Goal: Information Seeking & Learning: Check status

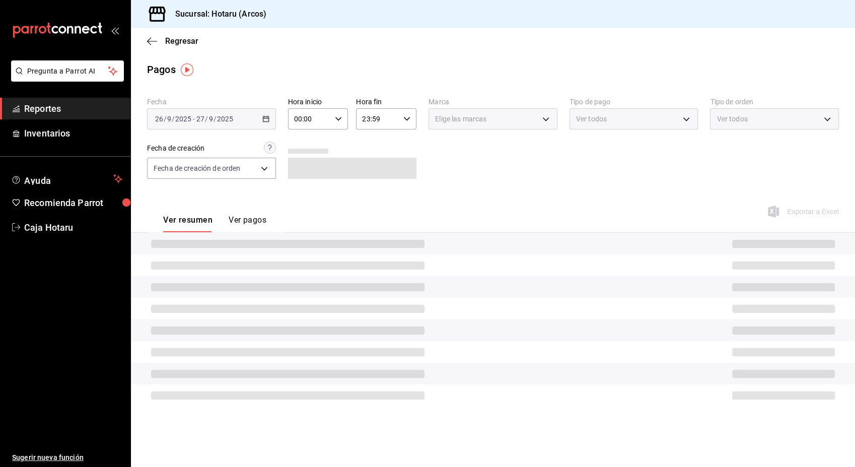
click at [43, 113] on span "Reportes" at bounding box center [73, 109] width 98 height 14
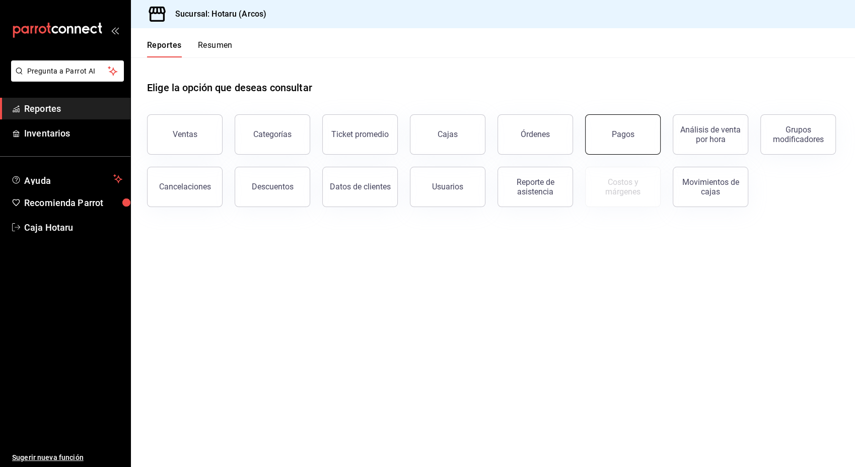
click at [604, 130] on button "Pagos" at bounding box center [623, 134] width 76 height 40
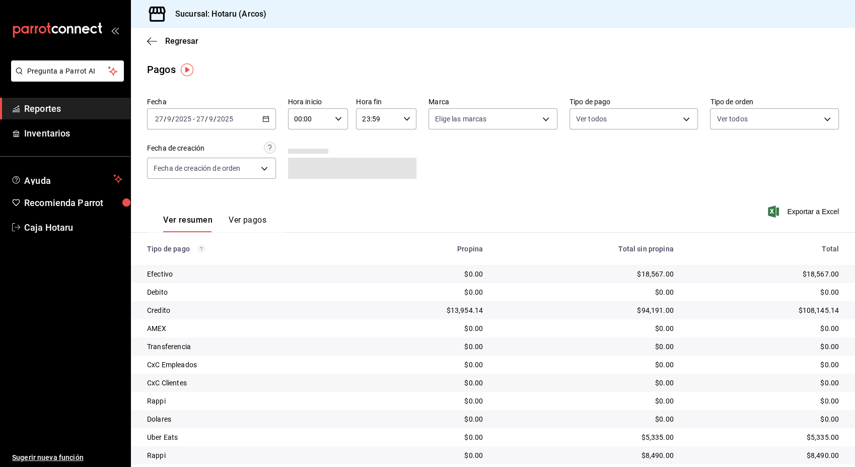
click at [96, 102] on span "Reportes" at bounding box center [73, 109] width 98 height 14
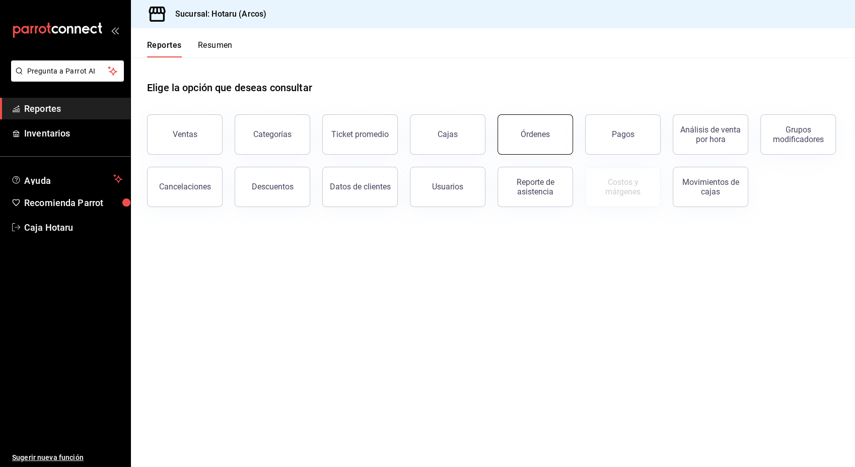
click at [547, 127] on button "Órdenes" at bounding box center [535, 134] width 76 height 40
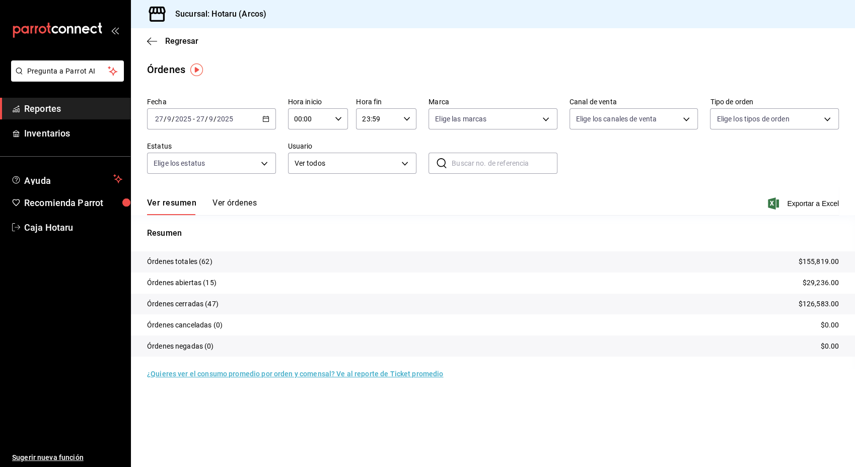
click at [105, 115] on span "Reportes" at bounding box center [73, 109] width 98 height 14
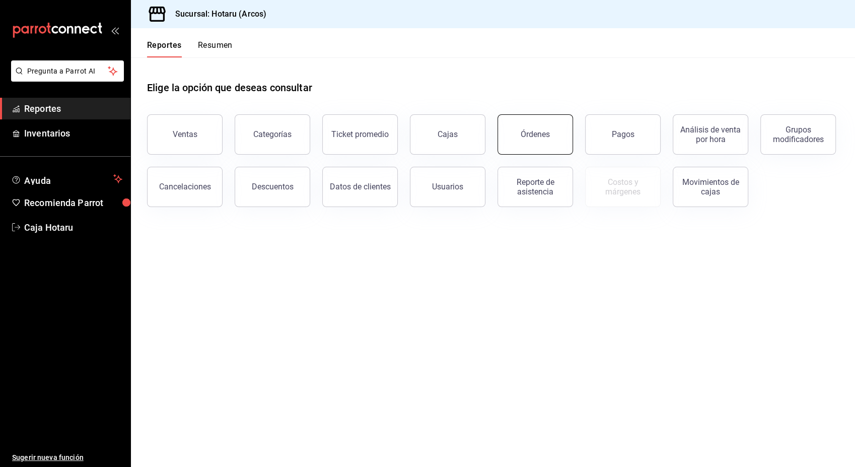
click at [558, 140] on button "Órdenes" at bounding box center [535, 134] width 76 height 40
